Goal: Task Accomplishment & Management: Use online tool/utility

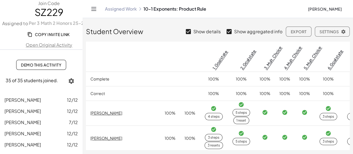
scroll to position [346, 0]
click at [130, 7] on link "Assigned Work" at bounding box center [121, 9] width 32 height 6
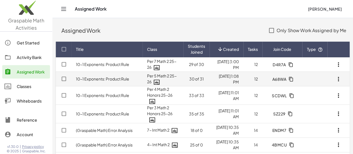
click at [110, 78] on link "10-1 Exponents: Product Rule" at bounding box center [102, 78] width 53 height 5
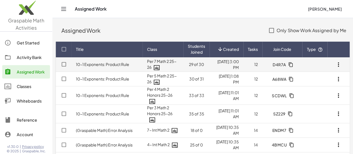
click at [109, 64] on link "10-1 Exponents: Product Rule" at bounding box center [102, 64] width 53 height 5
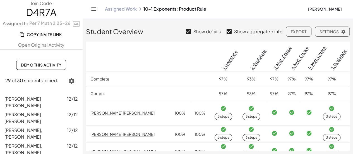
click at [112, 9] on link "Assigned Work" at bounding box center [121, 9] width 32 height 6
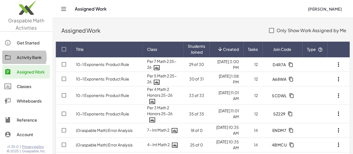
click at [34, 55] on div "Activity Bank" at bounding box center [32, 57] width 31 height 7
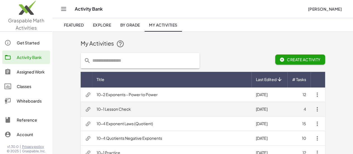
scroll to position [46, 0]
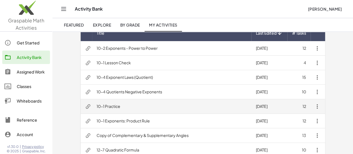
click at [92, 107] on td "10-1 Practice" at bounding box center [171, 106] width 159 height 14
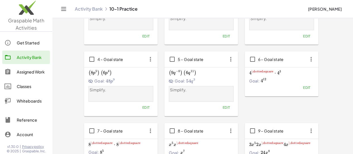
scroll to position [93, 0]
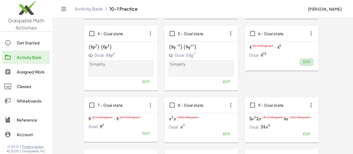
click at [302, 63] on span "Edit" at bounding box center [306, 62] width 8 height 4
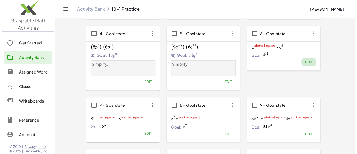
scroll to position [0, 0]
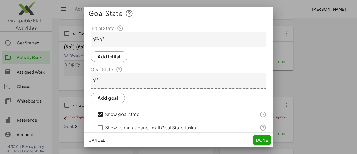
click at [336, 80] on div at bounding box center [178, 77] width 357 height 154
click at [104, 141] on span "Cancel" at bounding box center [96, 139] width 16 height 5
